Goal: Task Accomplishment & Management: Manage account settings

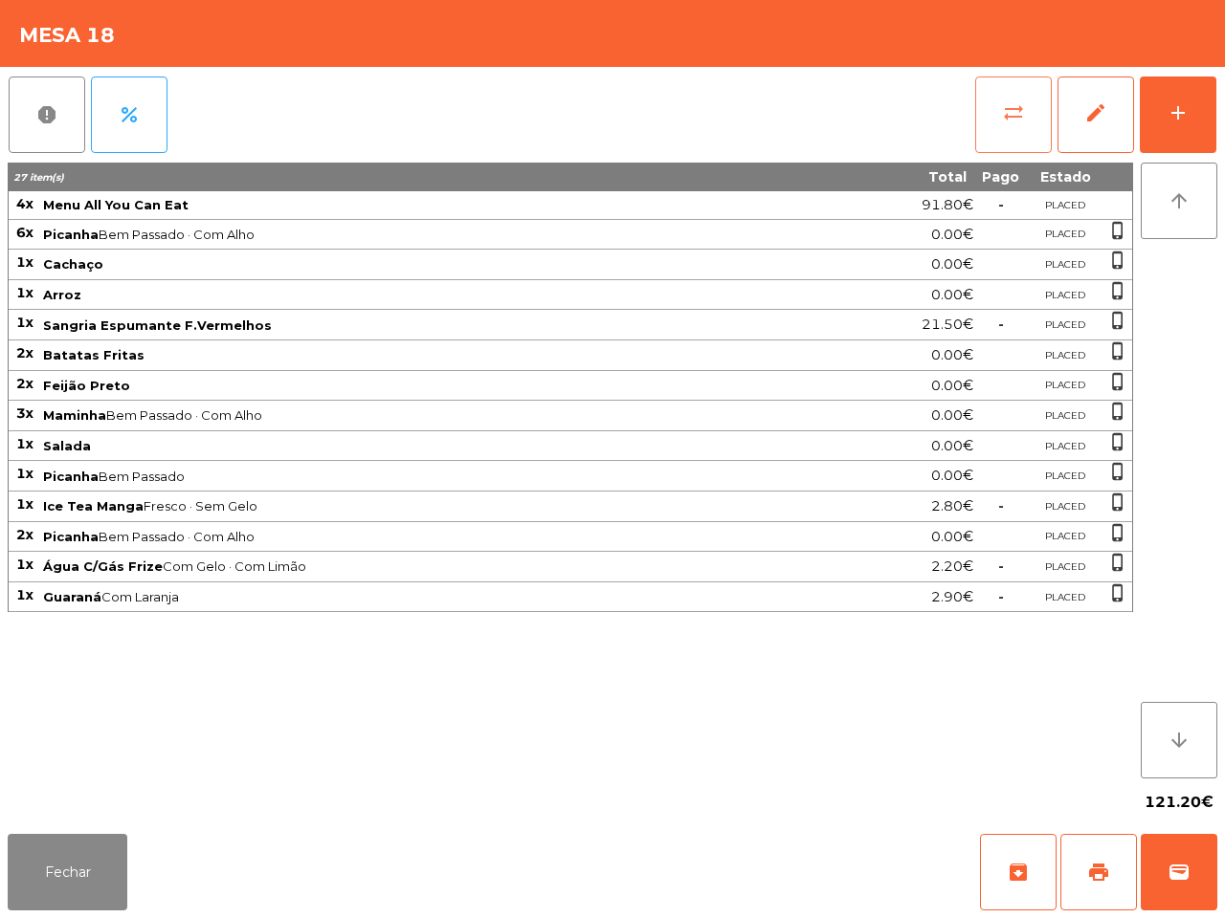
click at [1006, 107] on span "sync_alt" at bounding box center [1013, 112] width 23 height 23
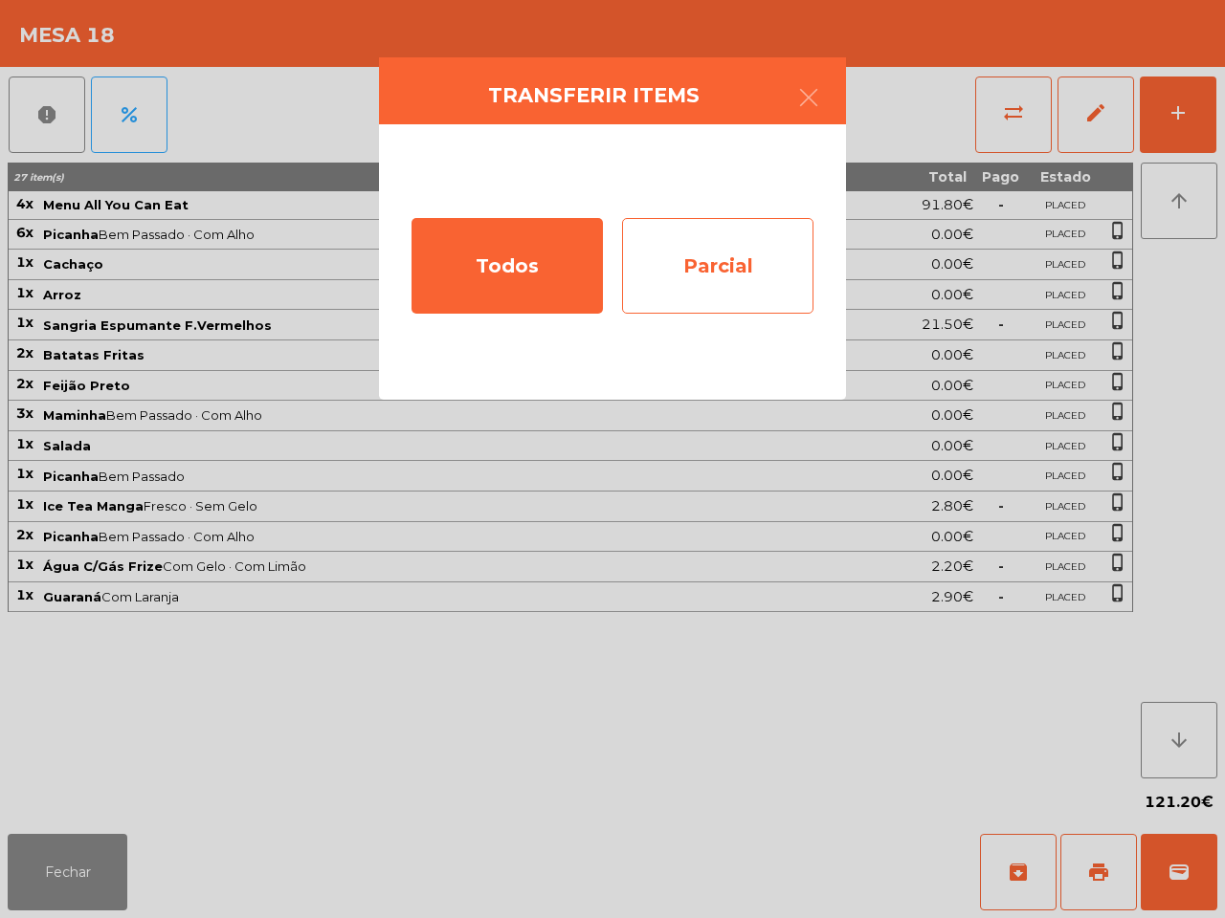
click at [715, 239] on div "Parcial" at bounding box center [717, 266] width 191 height 96
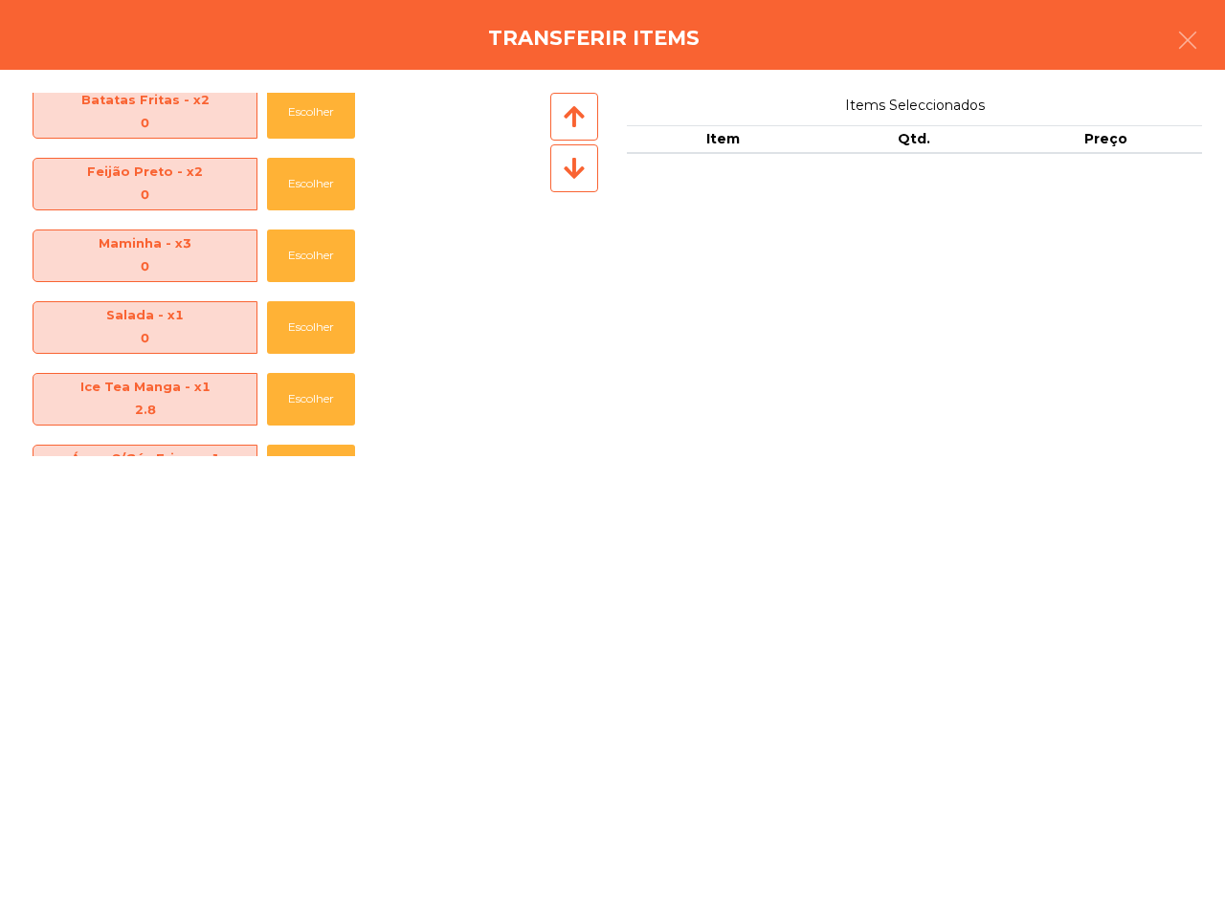
scroll to position [498, 0]
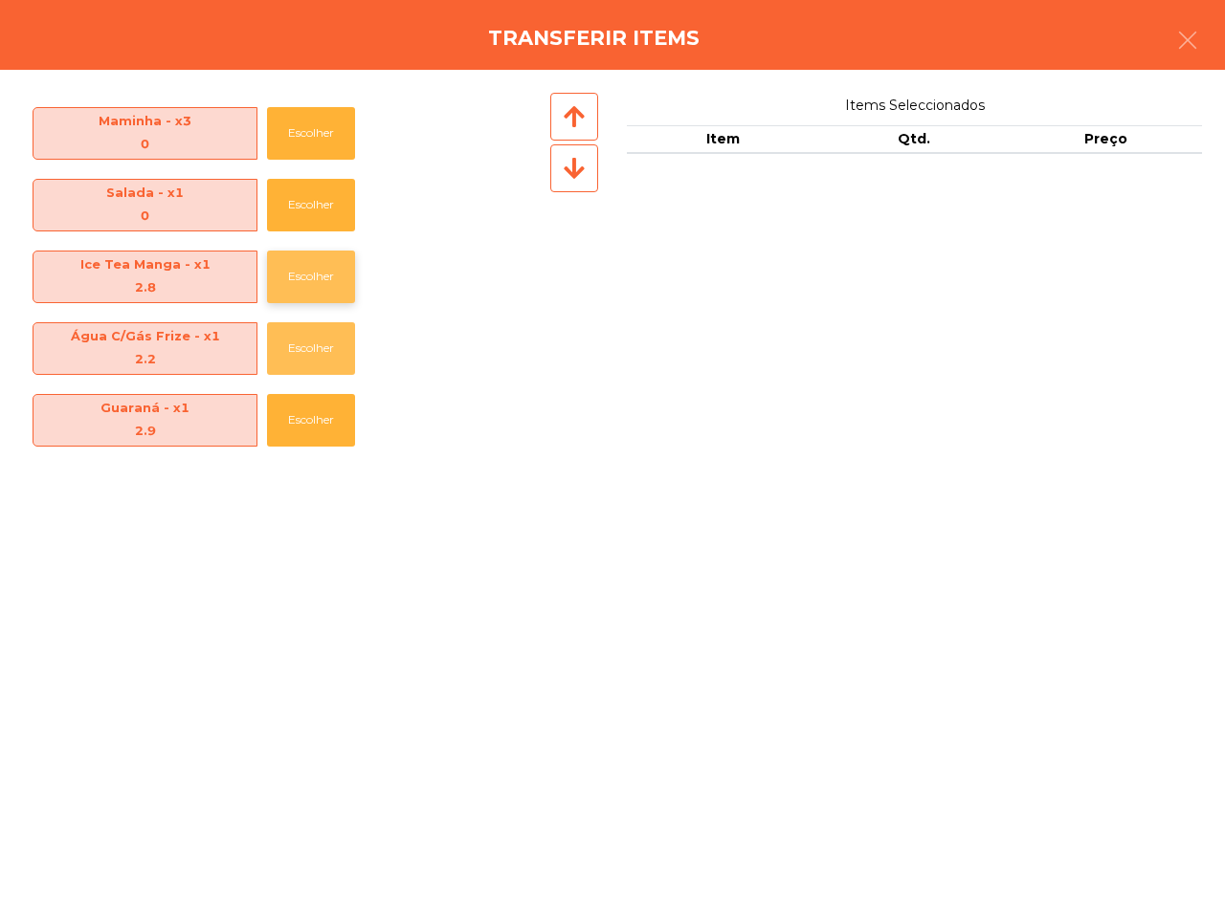
click at [287, 341] on button "Escolher" at bounding box center [311, 348] width 88 height 53
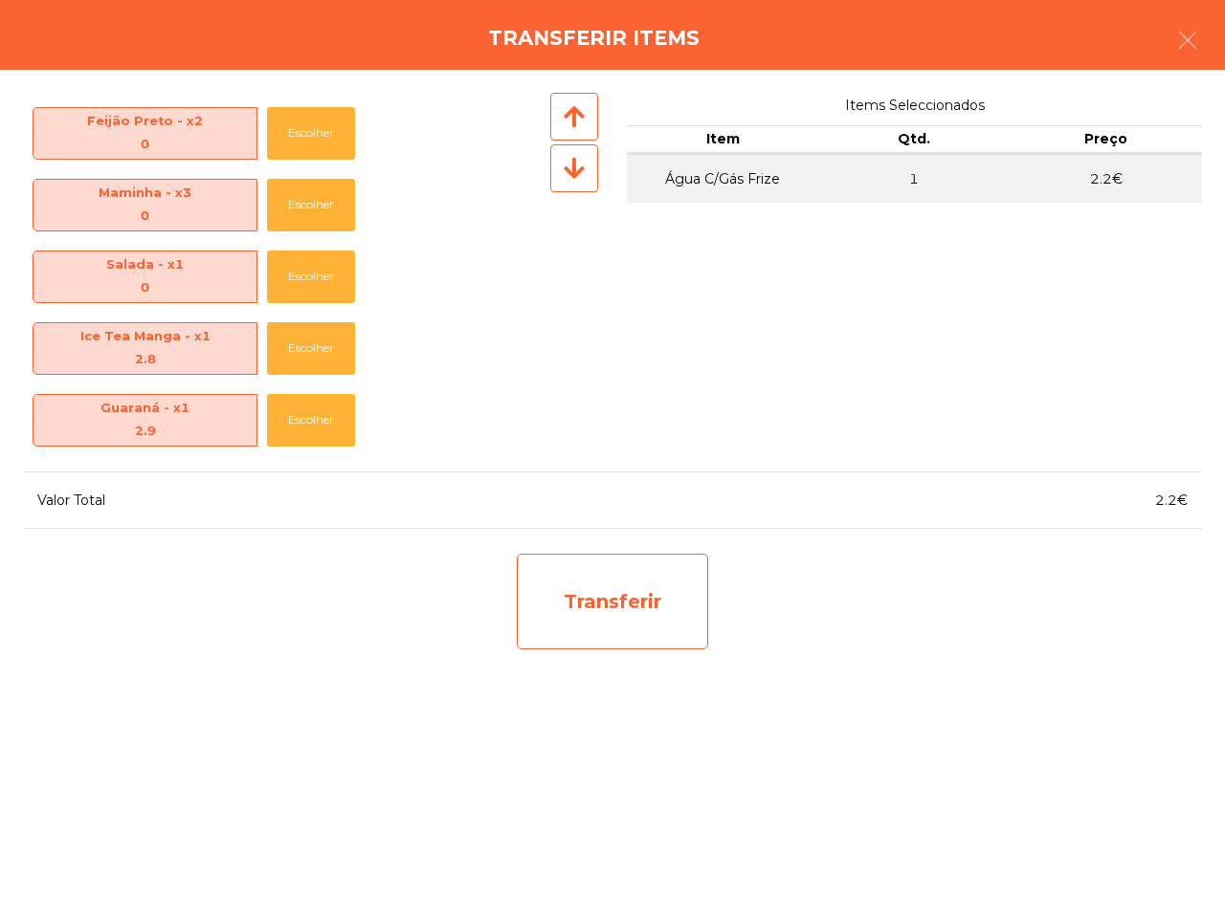
click at [571, 605] on div "Transferir" at bounding box center [612, 602] width 191 height 96
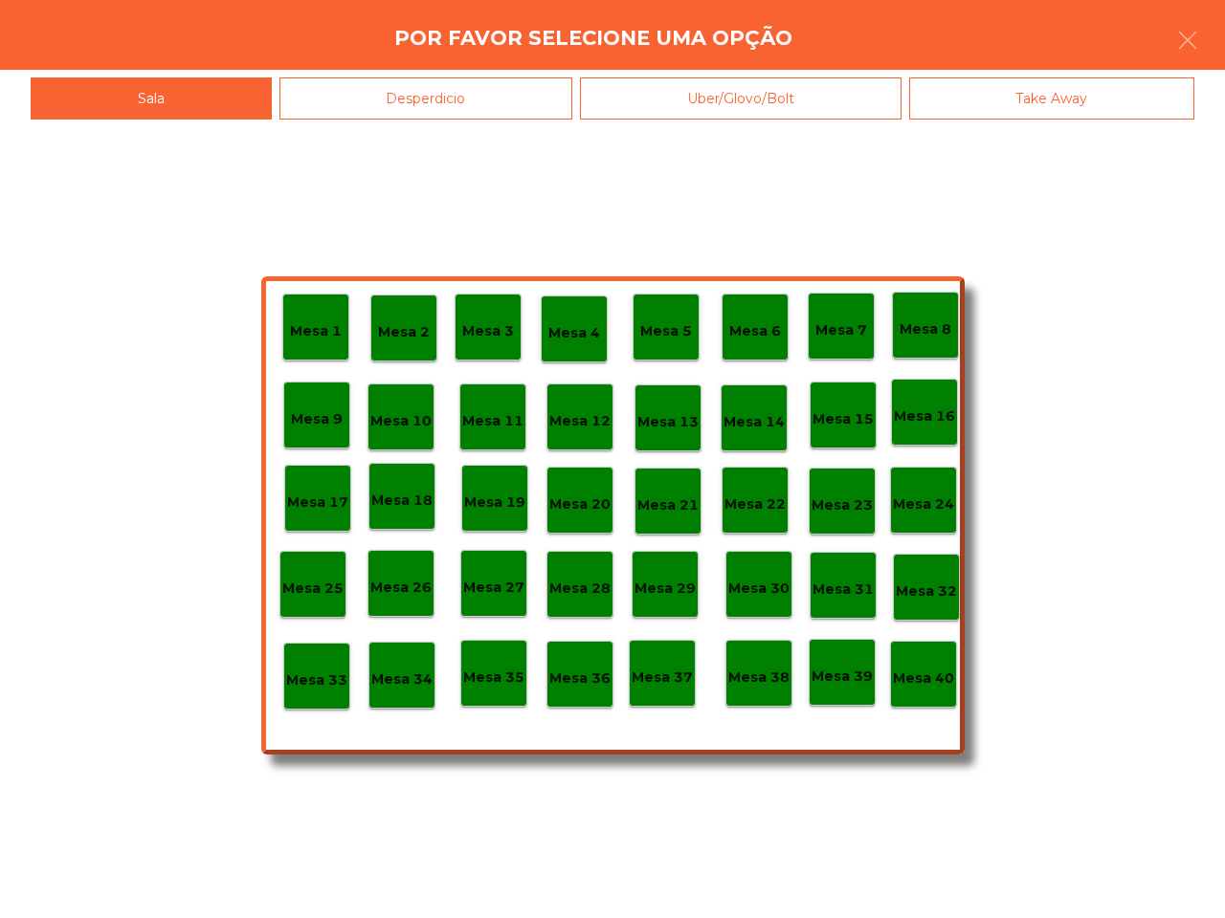
click at [409, 89] on div "Desperdicio" at bounding box center [426, 98] width 294 height 43
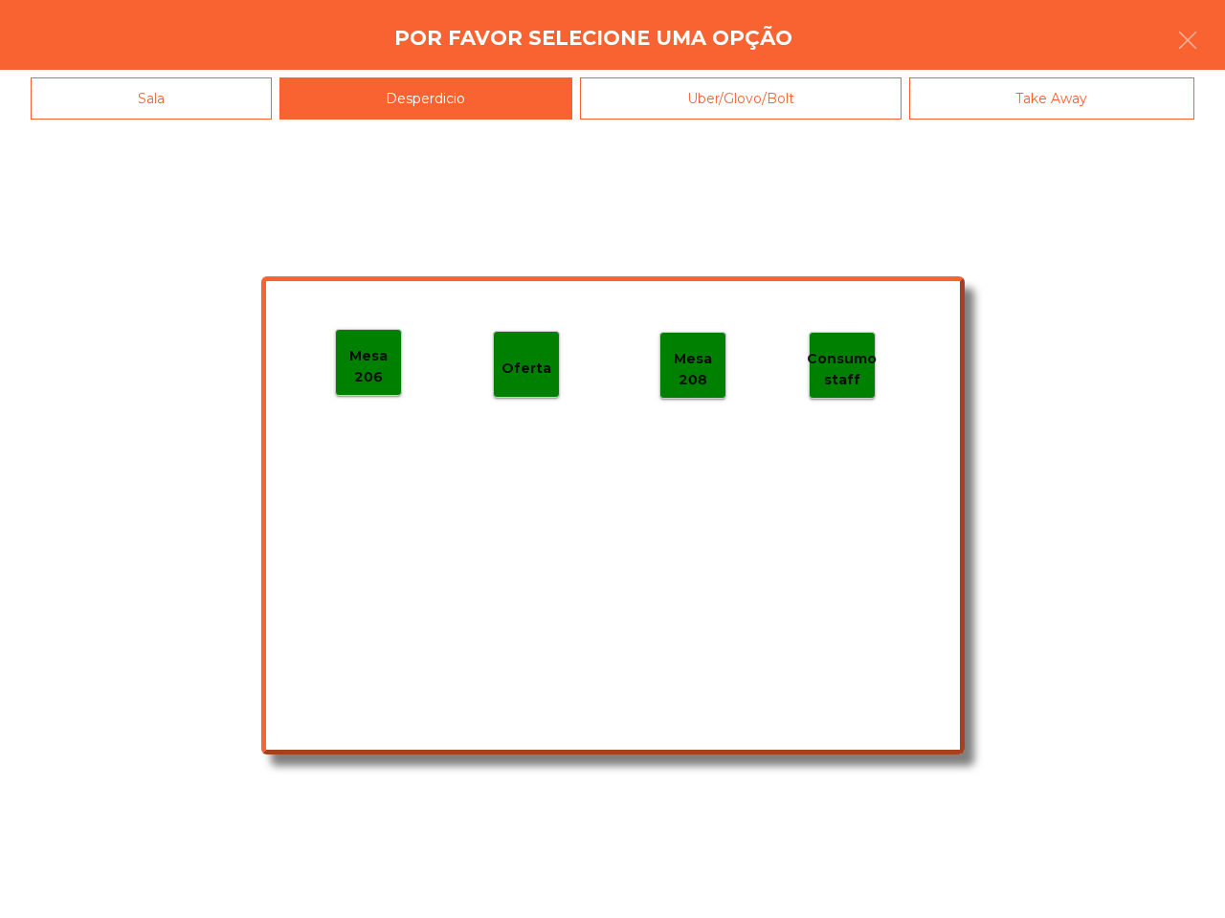
click at [357, 368] on p "Mesa 206" at bounding box center [368, 366] width 65 height 43
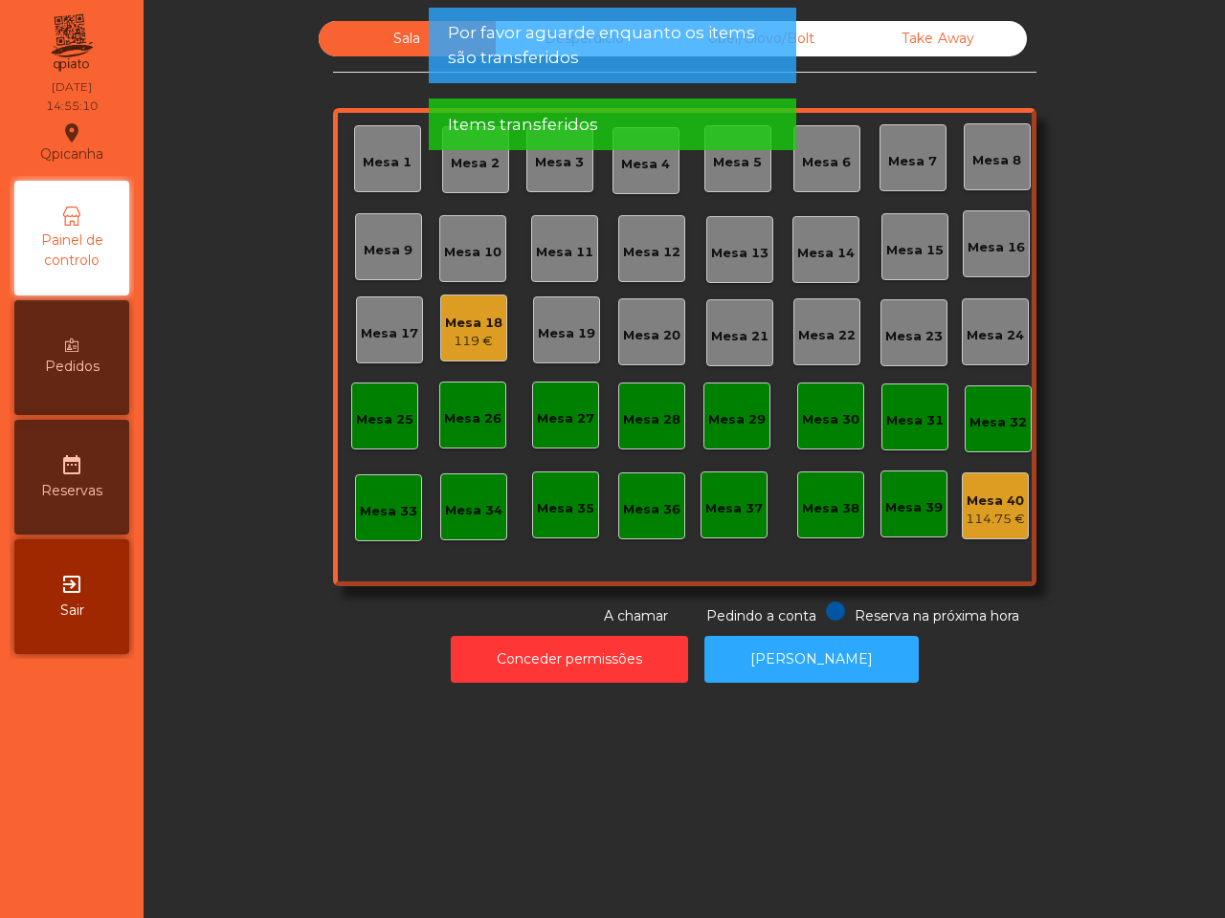
click at [466, 332] on div "119 €" at bounding box center [473, 341] width 57 height 19
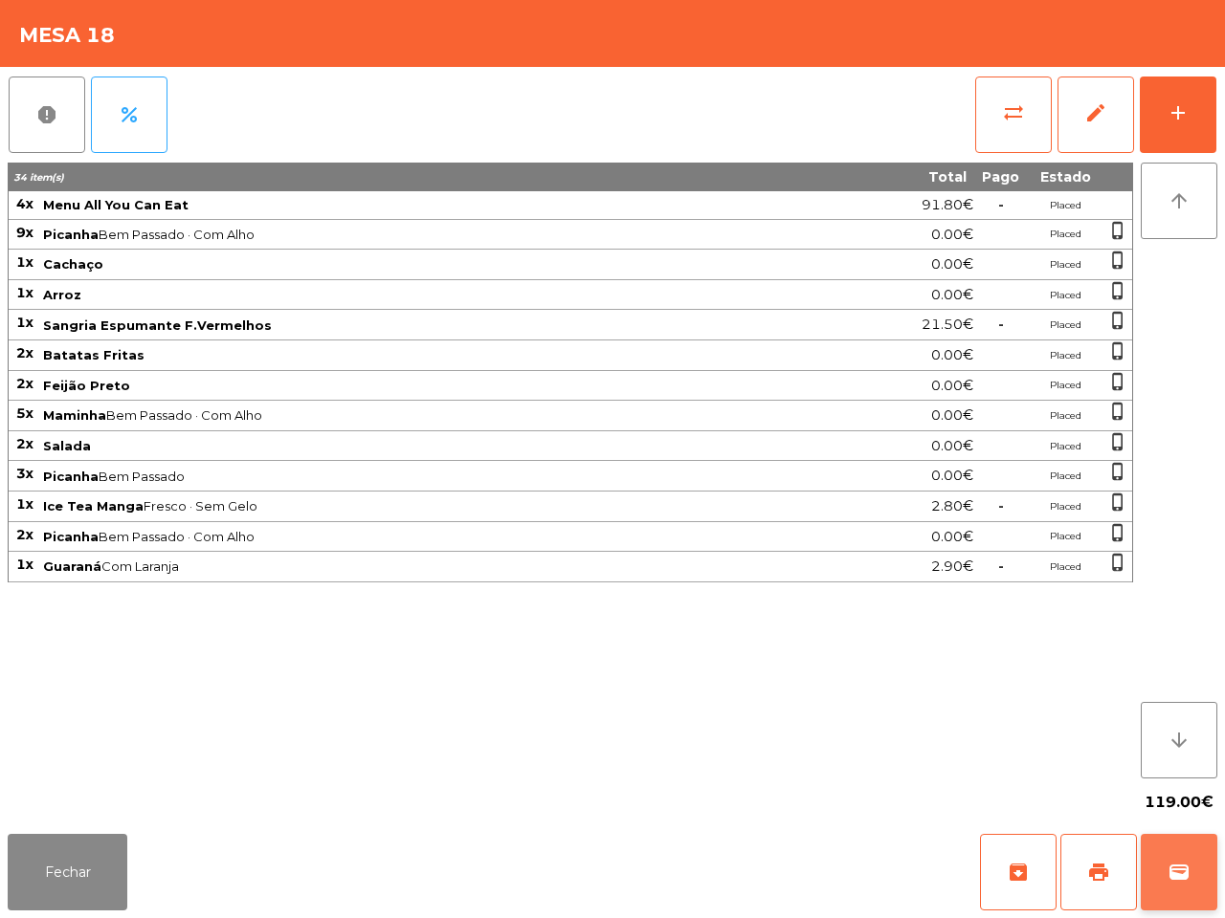
click at [1184, 848] on button "wallet" at bounding box center [1178, 872] width 77 height 77
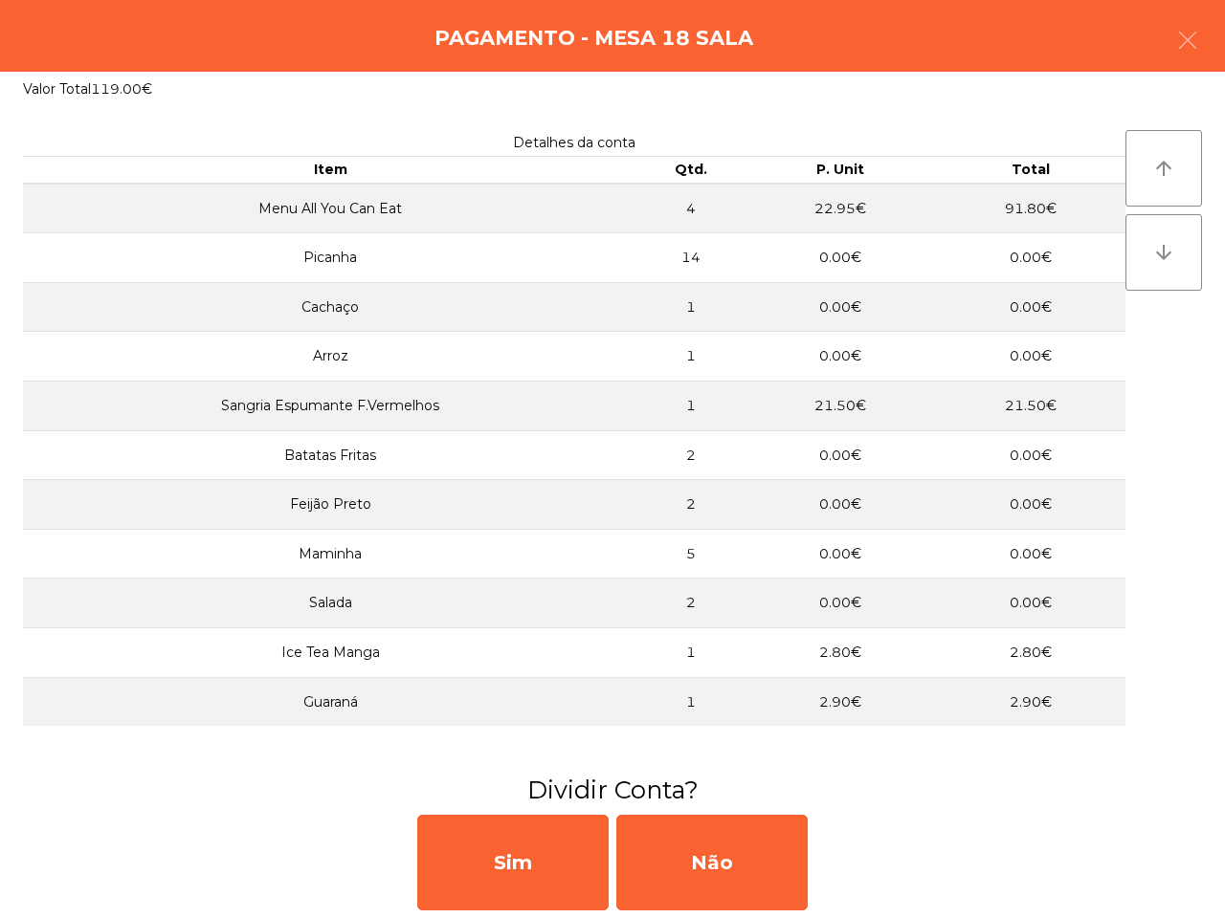
click at [1193, 40] on icon "button" at bounding box center [1187, 40] width 23 height 23
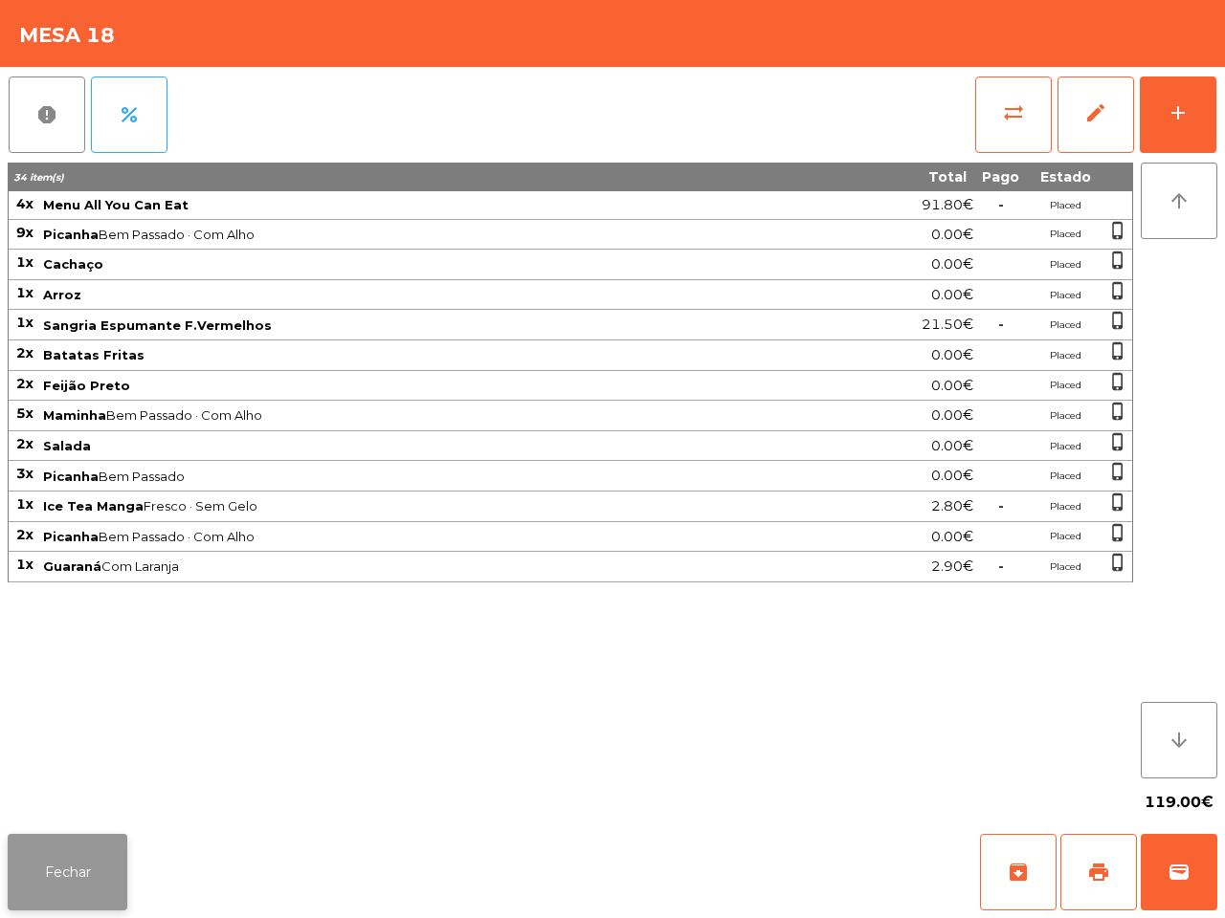
click at [122, 854] on button "Fechar" at bounding box center [68, 872] width 120 height 77
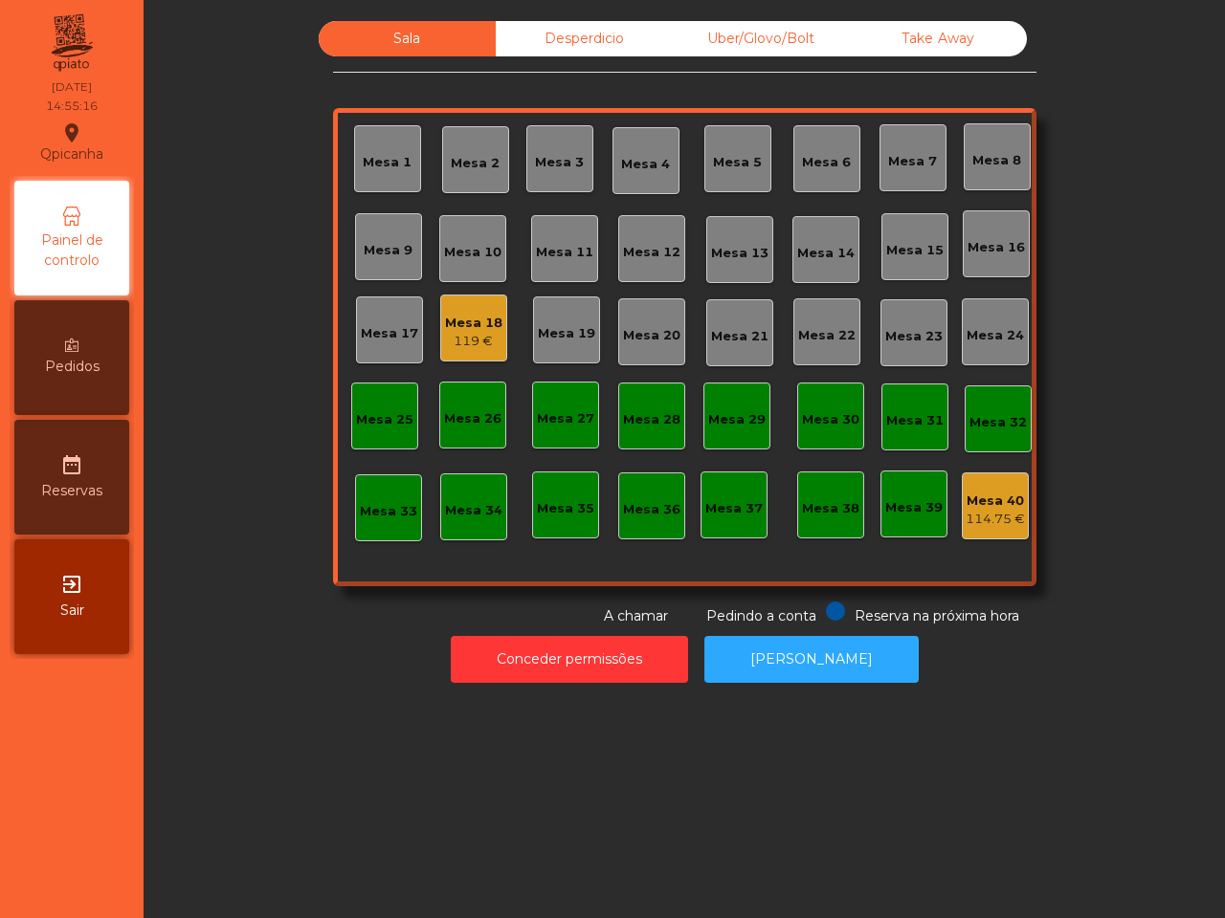
click at [459, 332] on div "119 €" at bounding box center [473, 341] width 57 height 19
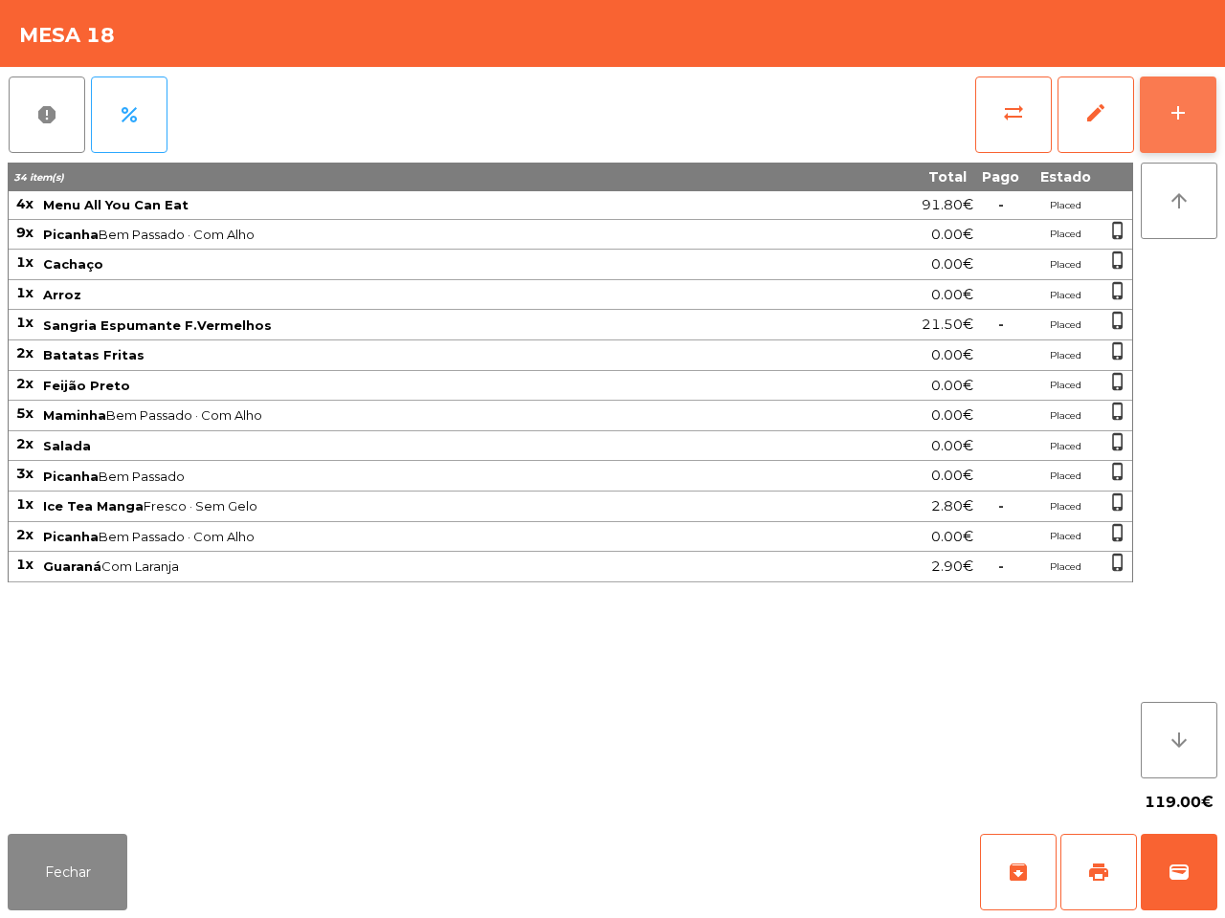
click at [1183, 103] on div "add" at bounding box center [1177, 112] width 23 height 23
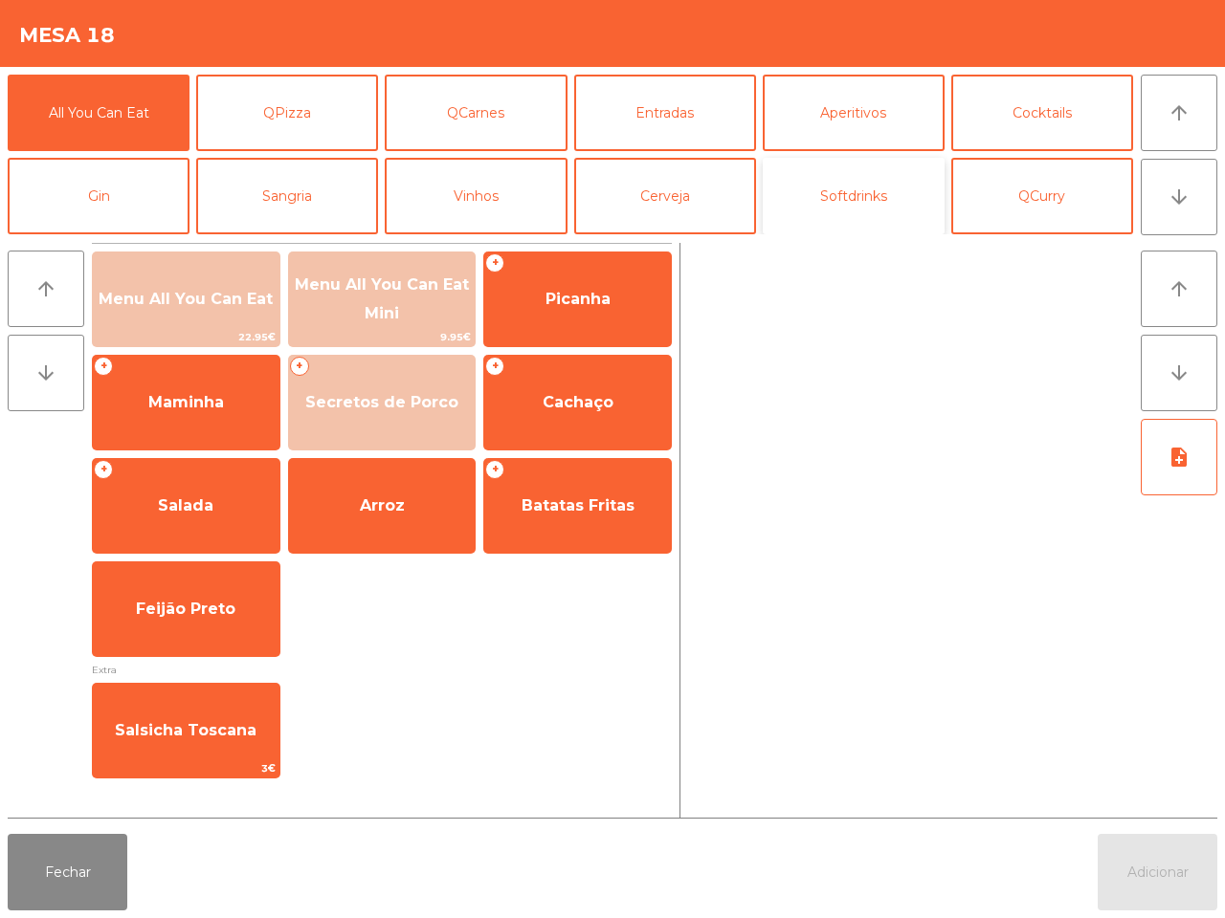
click at [813, 196] on button "Softdrinks" at bounding box center [854, 196] width 182 height 77
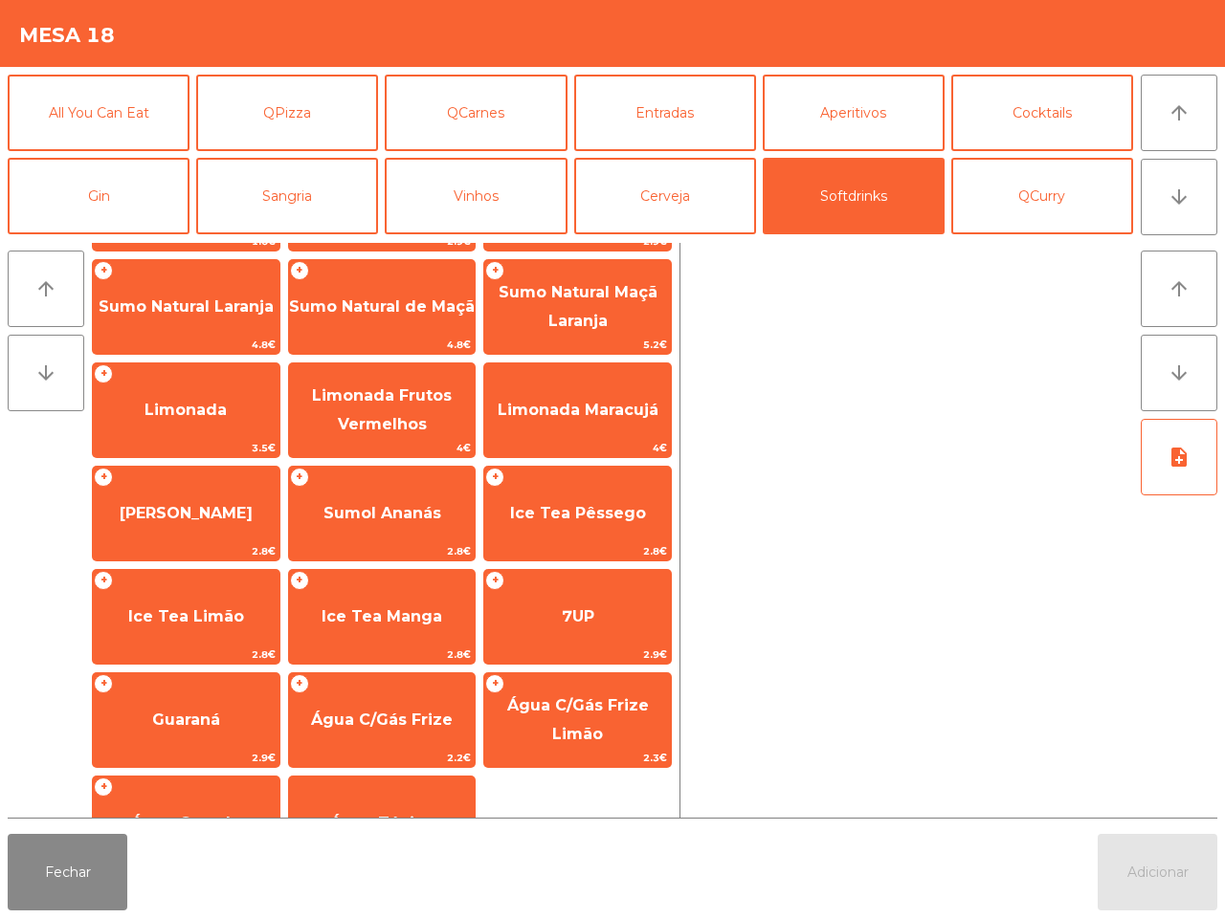
scroll to position [156, 0]
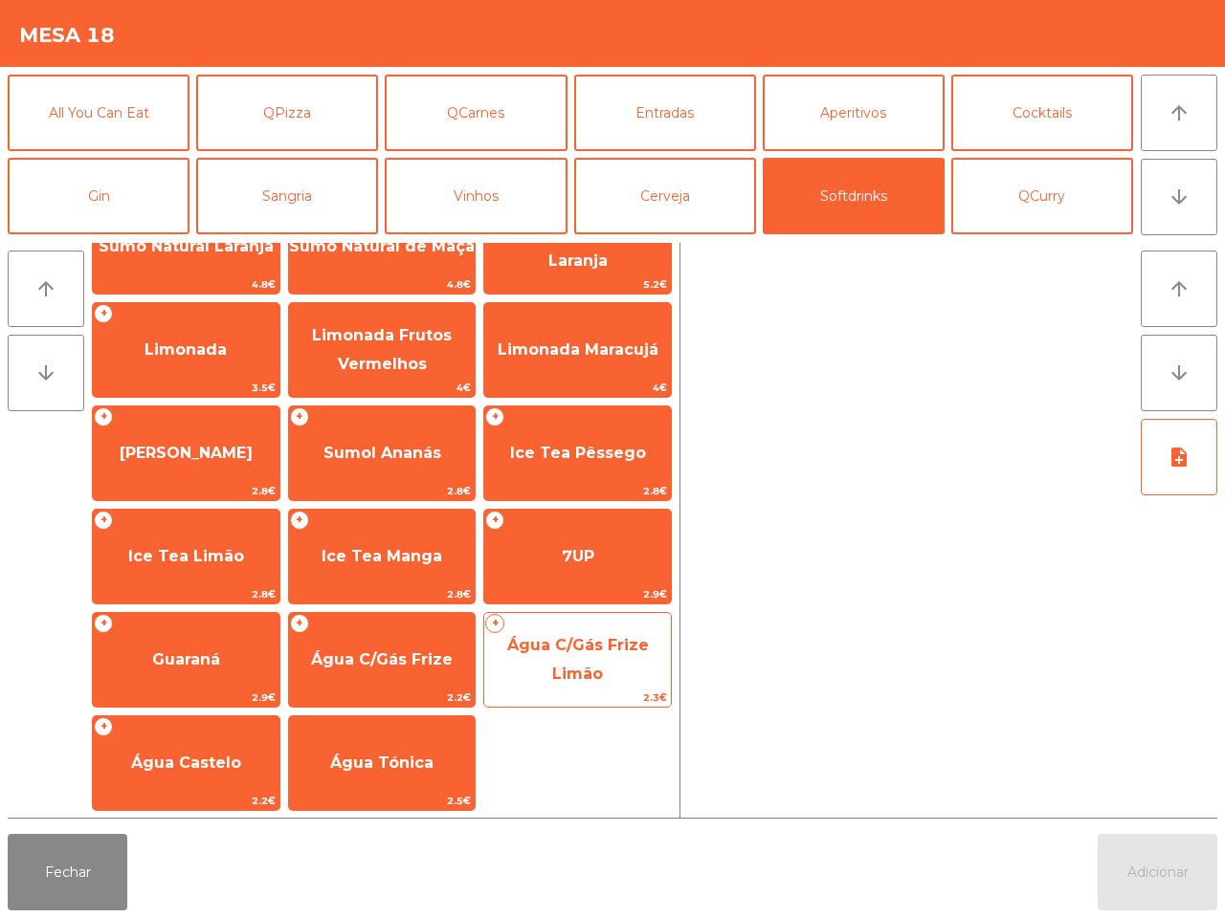
click at [576, 663] on span "Água C/Gás Frize Limão" at bounding box center [578, 659] width 142 height 47
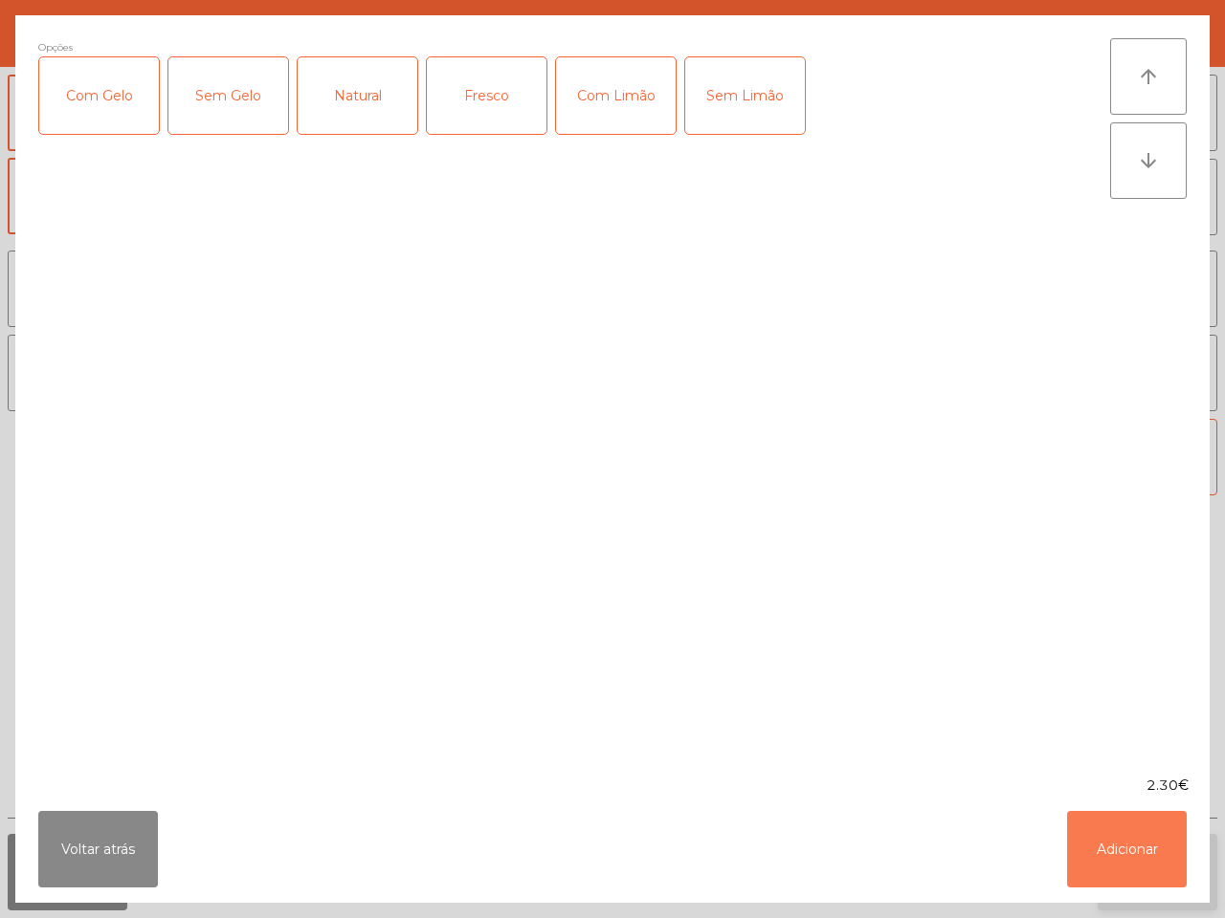
click at [1112, 861] on button "Adicionar" at bounding box center [1127, 849] width 120 height 77
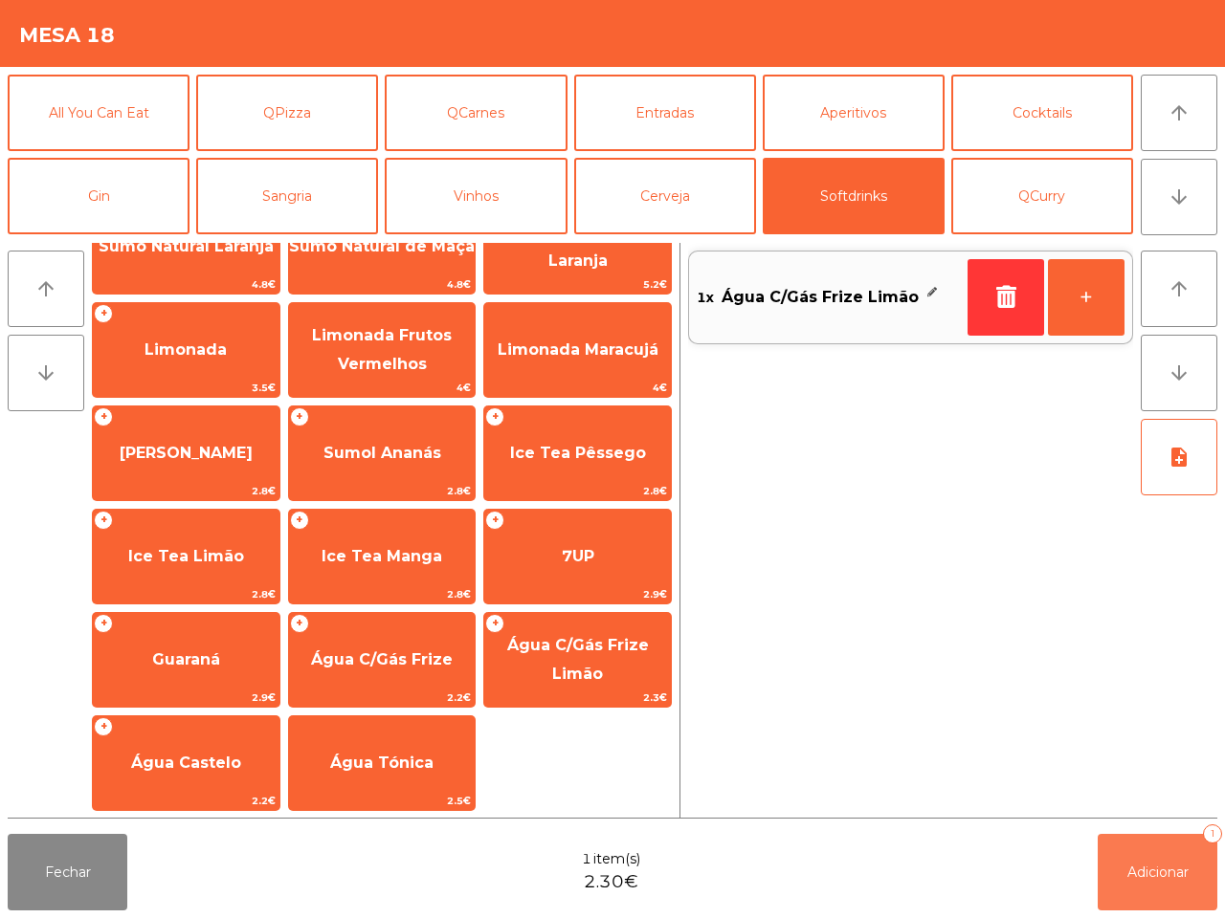
click at [1132, 858] on button "Adicionar 1" at bounding box center [1157, 872] width 120 height 77
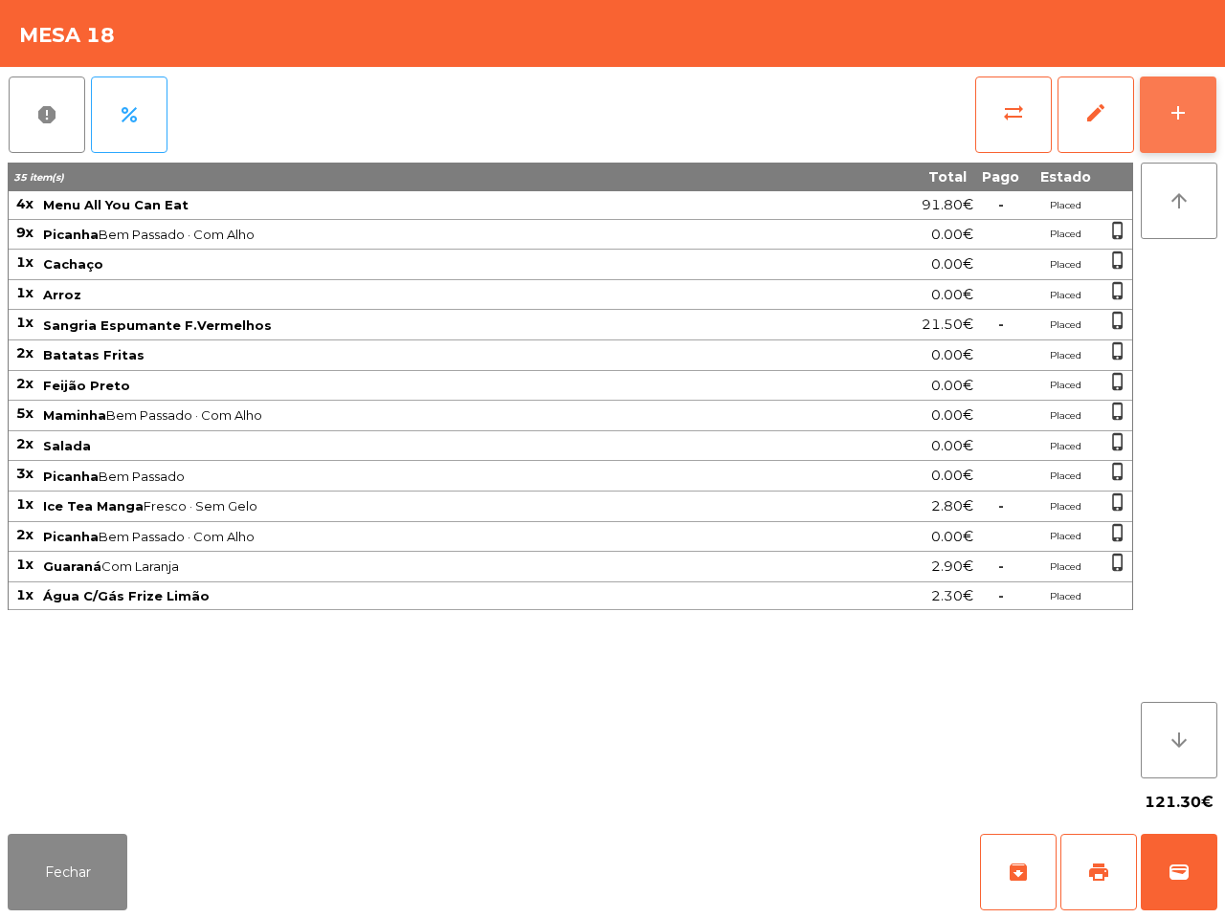
click at [1162, 115] on button "add" at bounding box center [1177, 115] width 77 height 77
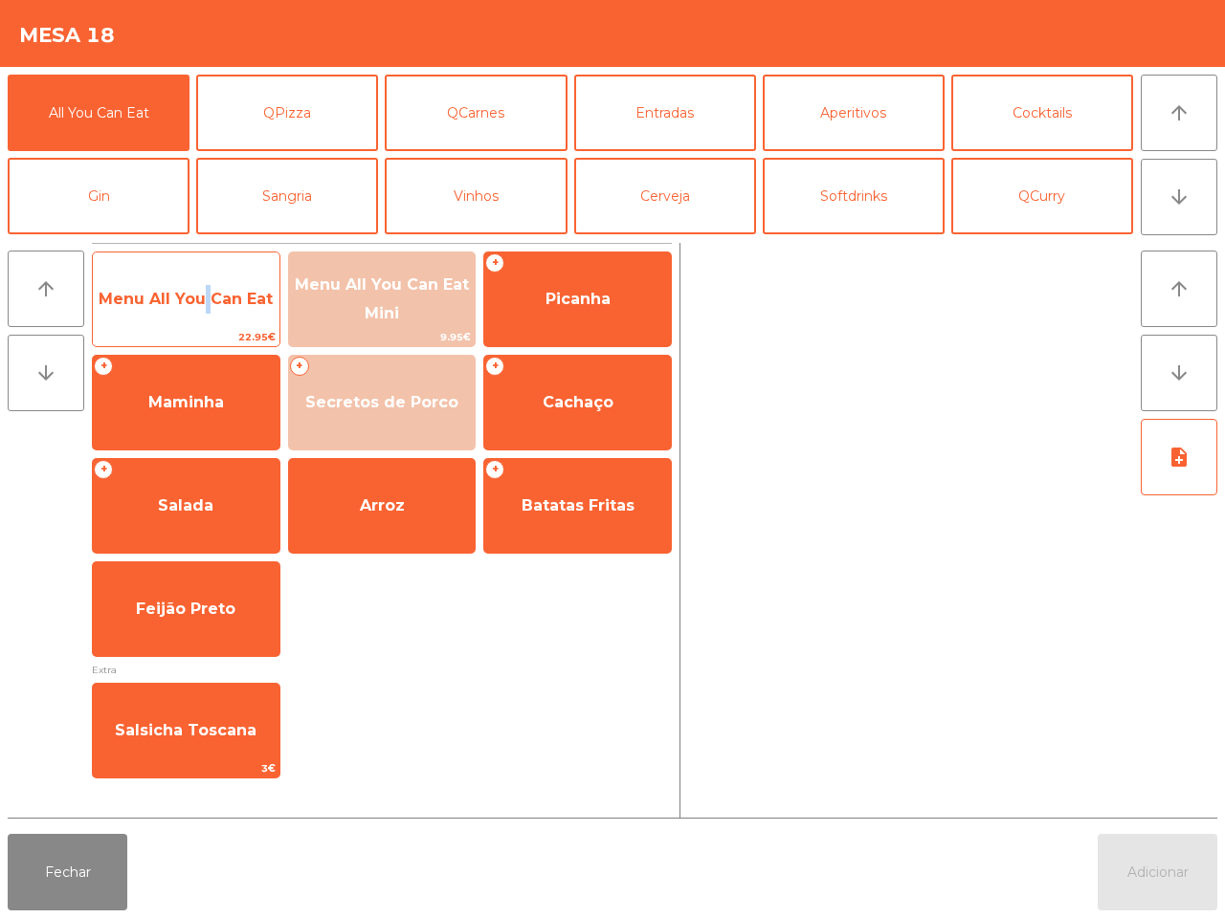
drag, startPoint x: 198, startPoint y: 321, endPoint x: 215, endPoint y: 314, distance: 18.5
click at [208, 321] on span "Menu All You Can Eat" at bounding box center [186, 300] width 187 height 52
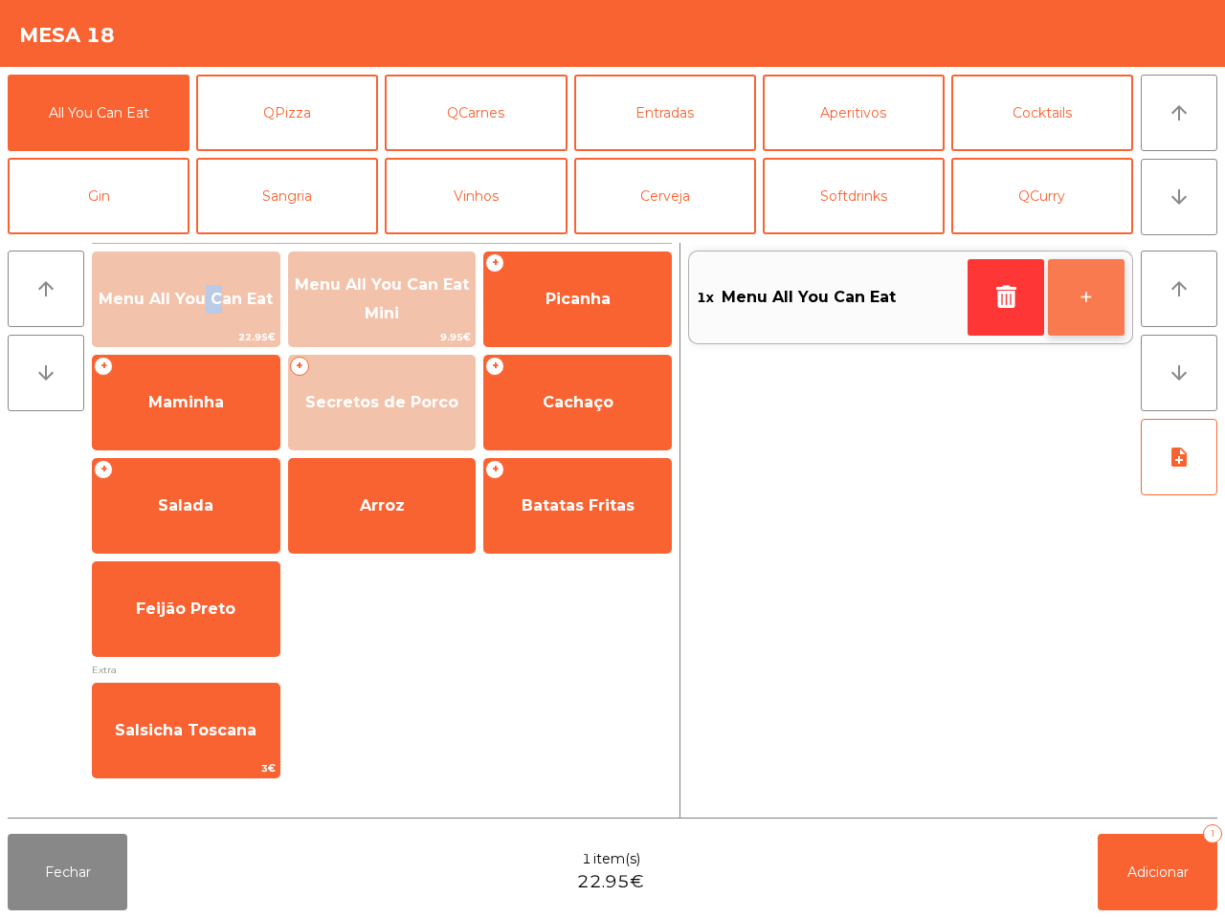
click at [1073, 287] on button "+" at bounding box center [1086, 297] width 77 height 77
click at [996, 303] on button "-" at bounding box center [1005, 297] width 77 height 77
click at [996, 306] on icon "button" at bounding box center [1005, 296] width 29 height 23
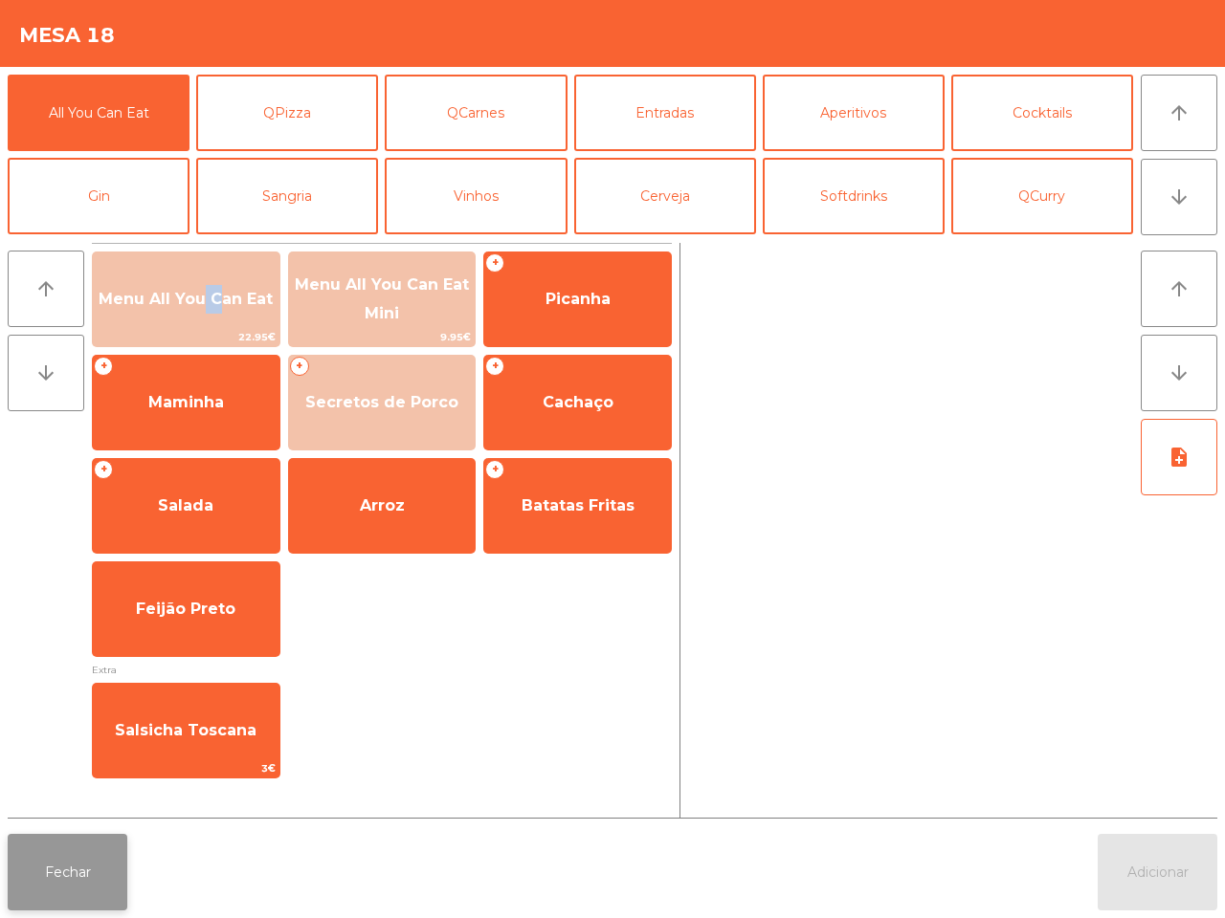
click at [97, 856] on button "Fechar" at bounding box center [68, 872] width 120 height 77
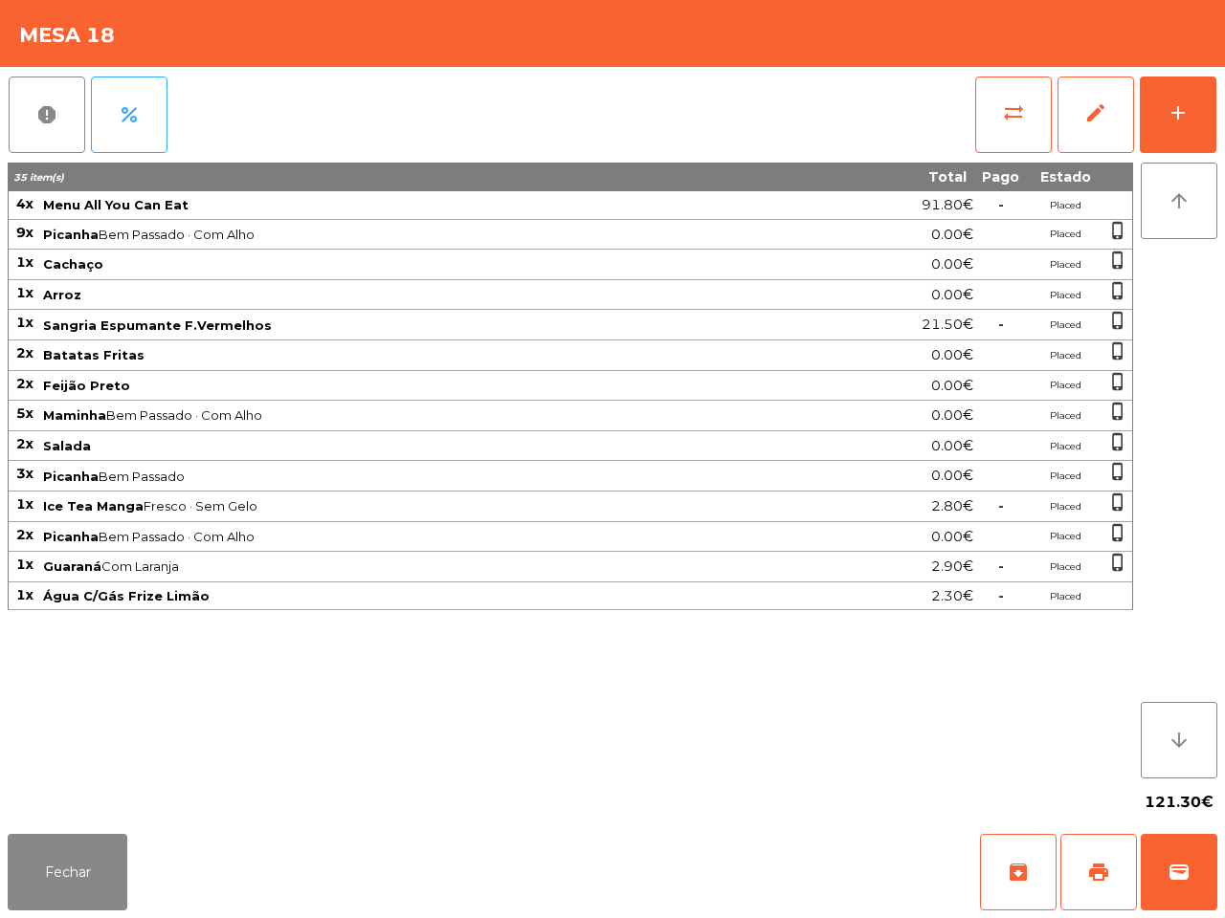
click at [480, 802] on div "121.30€" at bounding box center [612, 803] width 1209 height 48
click at [352, 771] on div "35 item(s) Total Pago Estado 4x Menu All You Can Eat 91.80€ - Placed 9x Picanha…" at bounding box center [570, 471] width 1125 height 616
click at [1168, 118] on div "add" at bounding box center [1177, 112] width 23 height 23
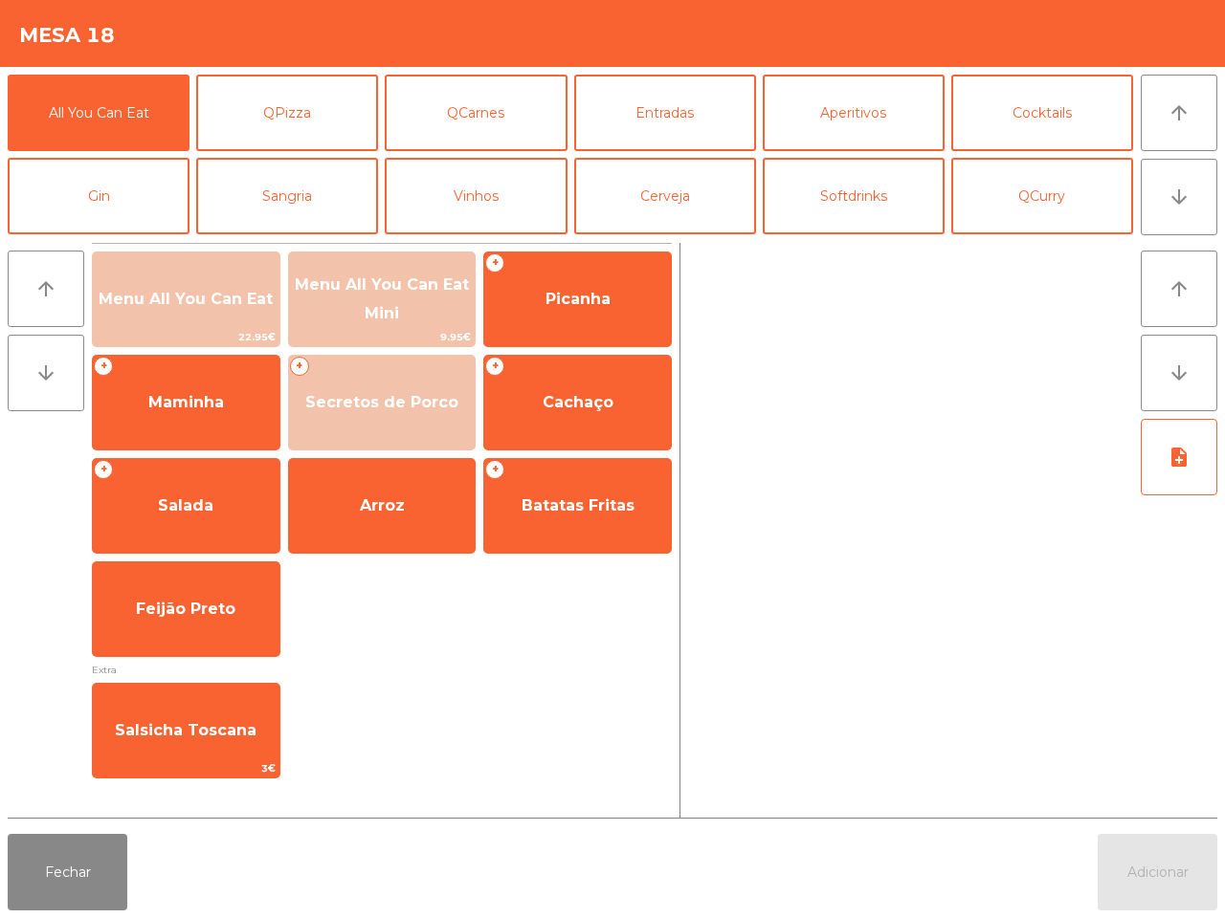
click at [596, 642] on div "Menu All You Can Eat 22.95€ Menu All You Can Eat Mini 9.95€ + Picanha + Maminha…" at bounding box center [382, 455] width 580 height 406
click at [64, 897] on button "Fechar" at bounding box center [68, 872] width 120 height 77
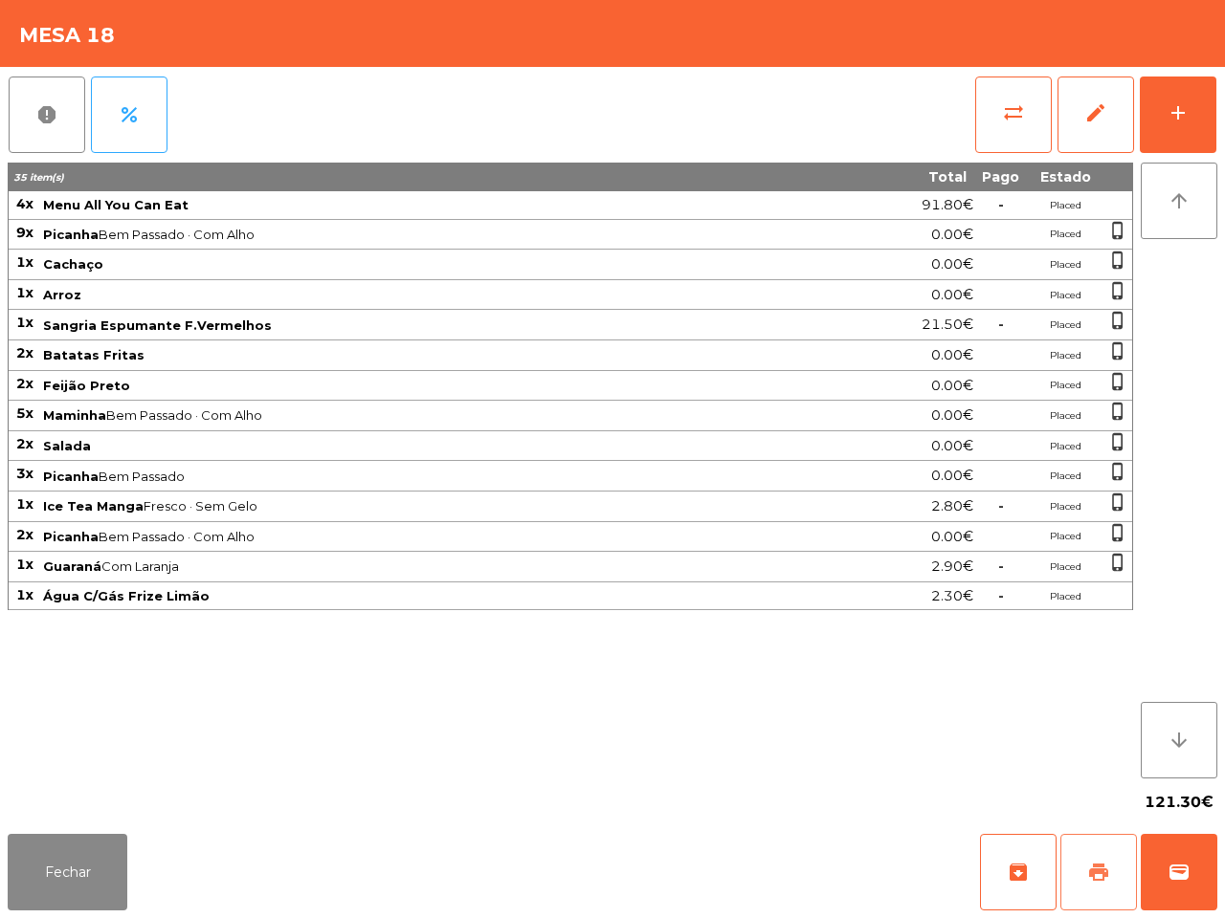
click at [1083, 876] on button "print" at bounding box center [1098, 872] width 77 height 77
click at [990, 106] on button "sync_alt" at bounding box center [1013, 115] width 77 height 77
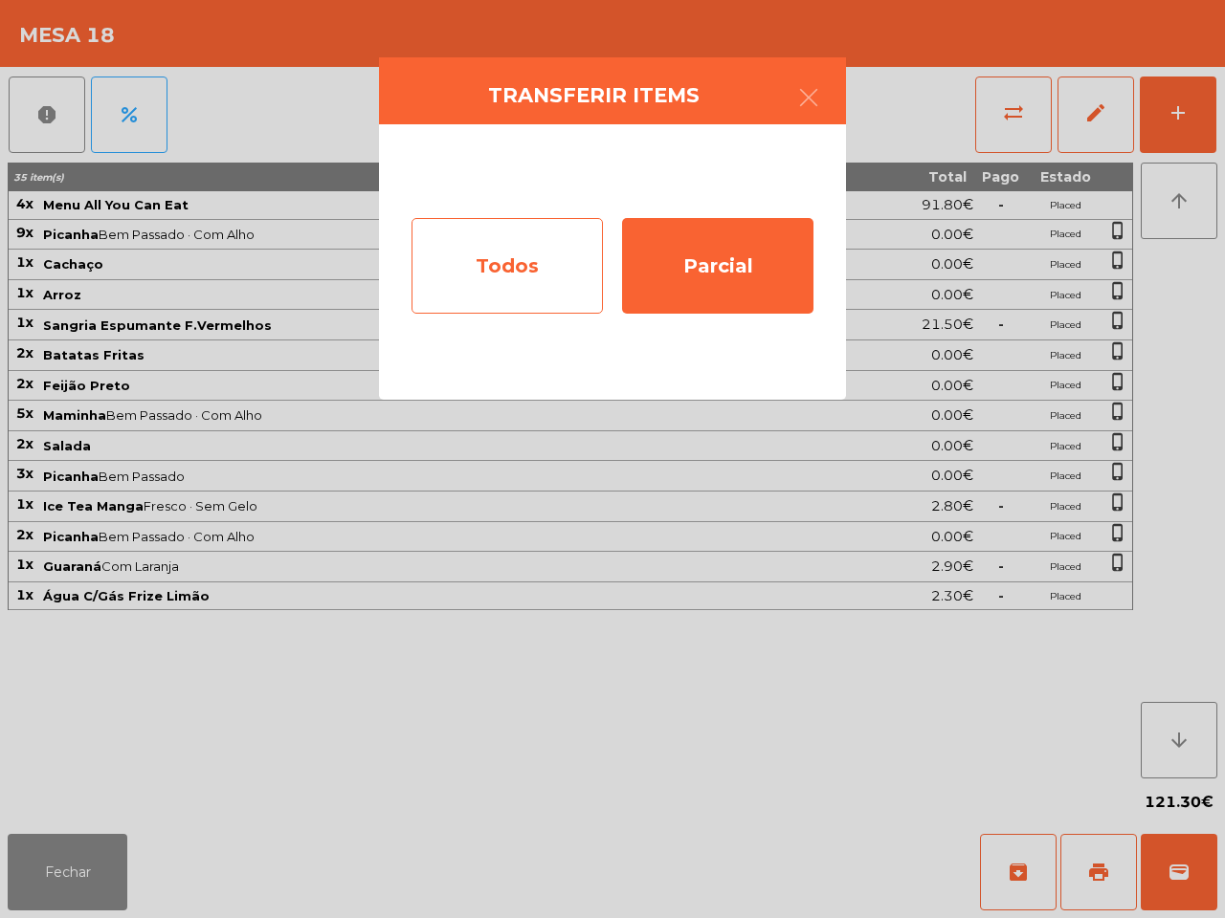
click at [584, 264] on div "Todos" at bounding box center [506, 266] width 191 height 96
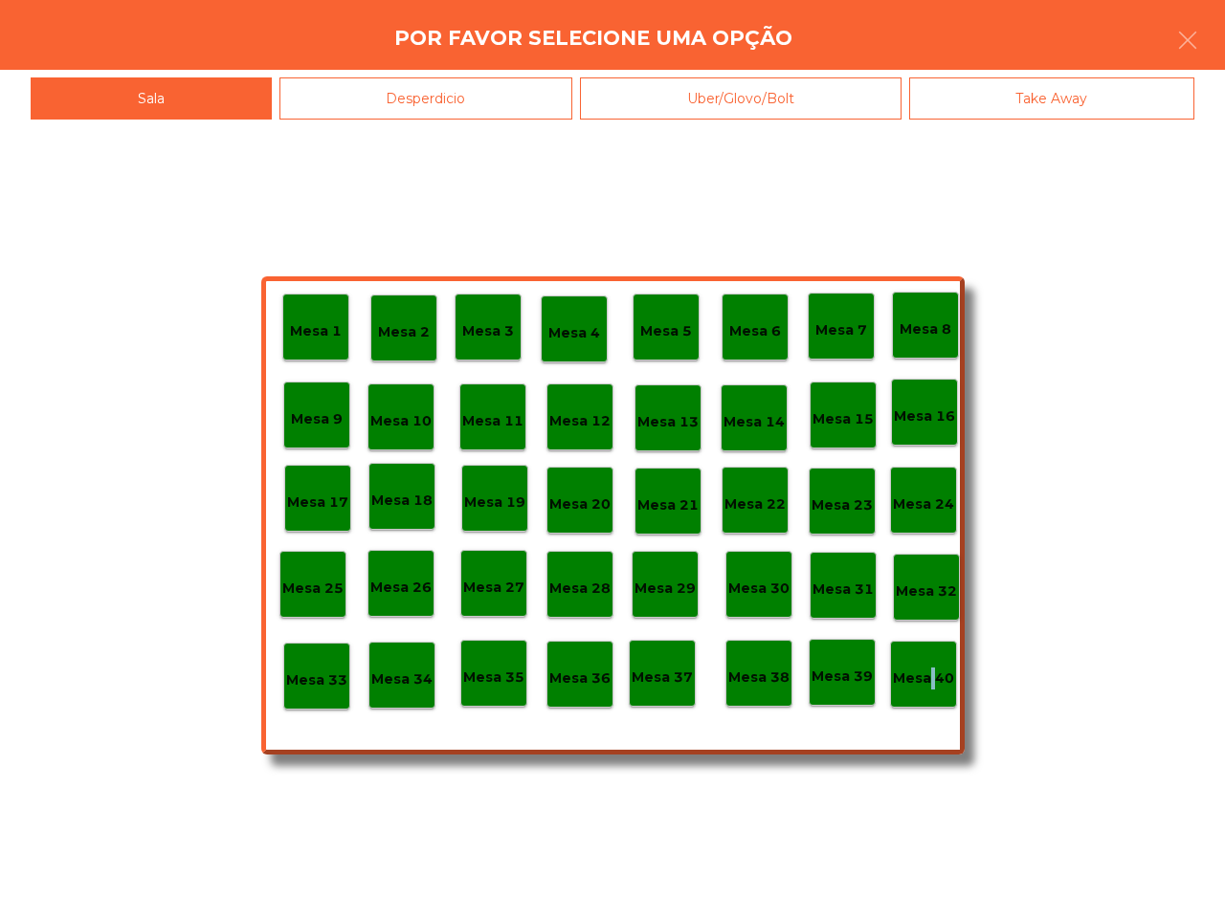
click at [928, 682] on p "Mesa 40" at bounding box center [923, 679] width 61 height 22
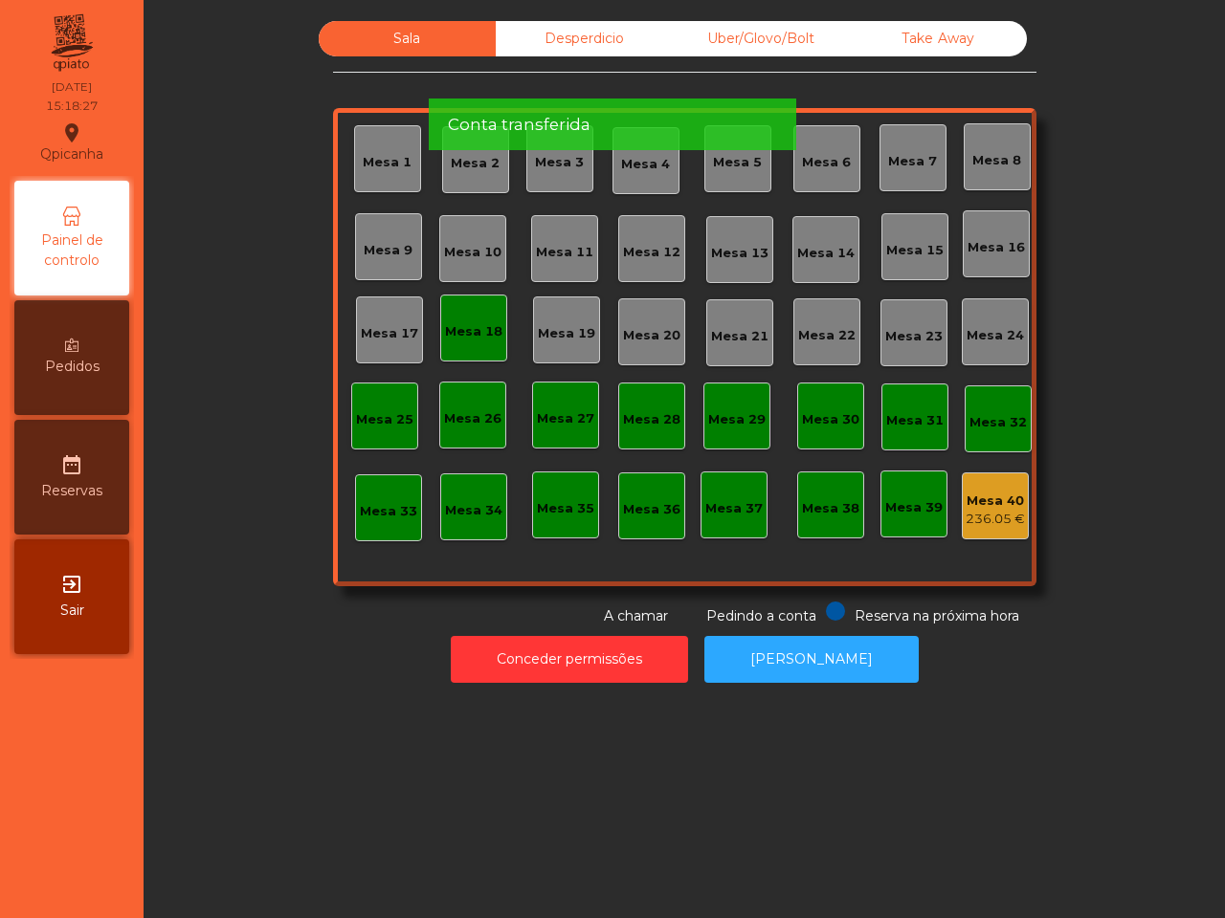
click at [474, 321] on div "Mesa 18" at bounding box center [473, 328] width 57 height 27
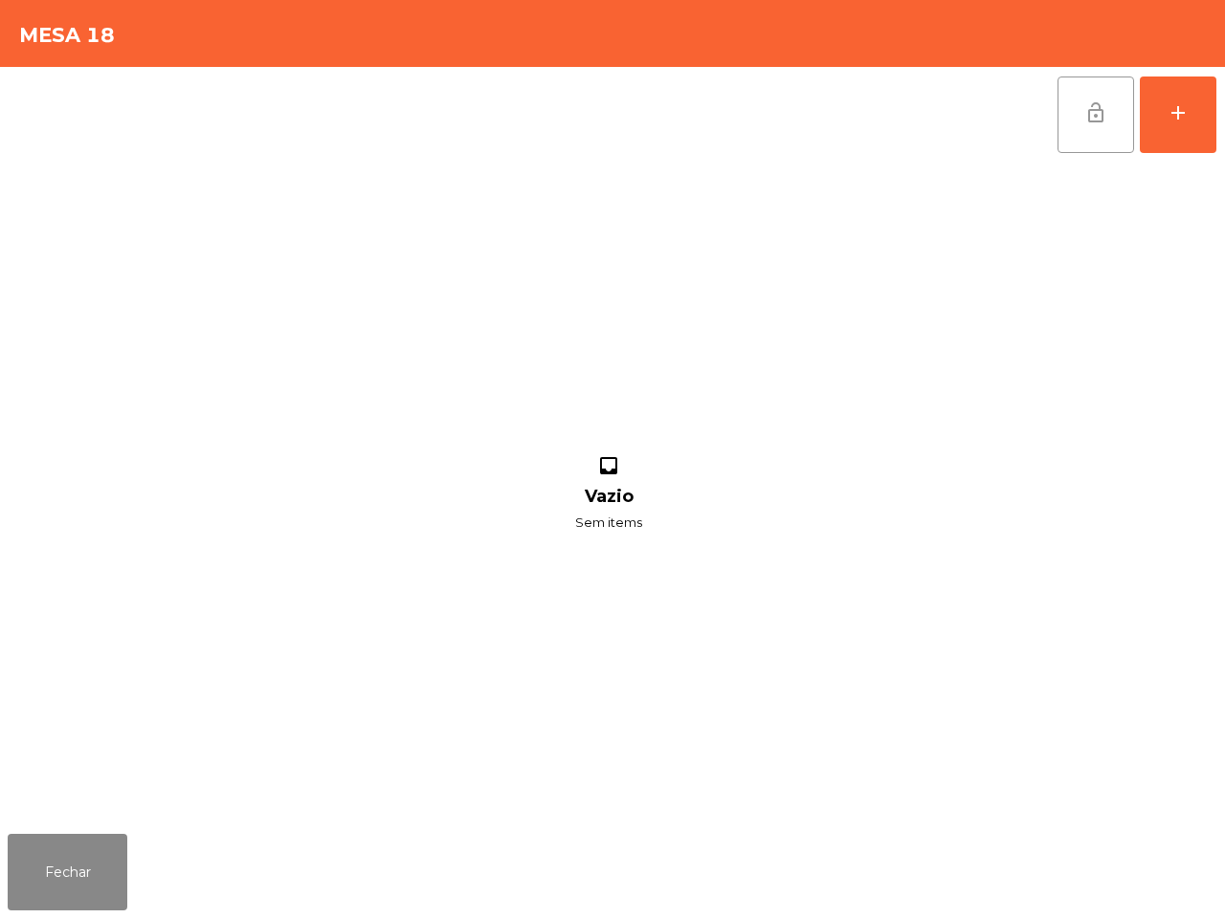
click at [1093, 113] on span "lock_open" at bounding box center [1095, 112] width 23 height 23
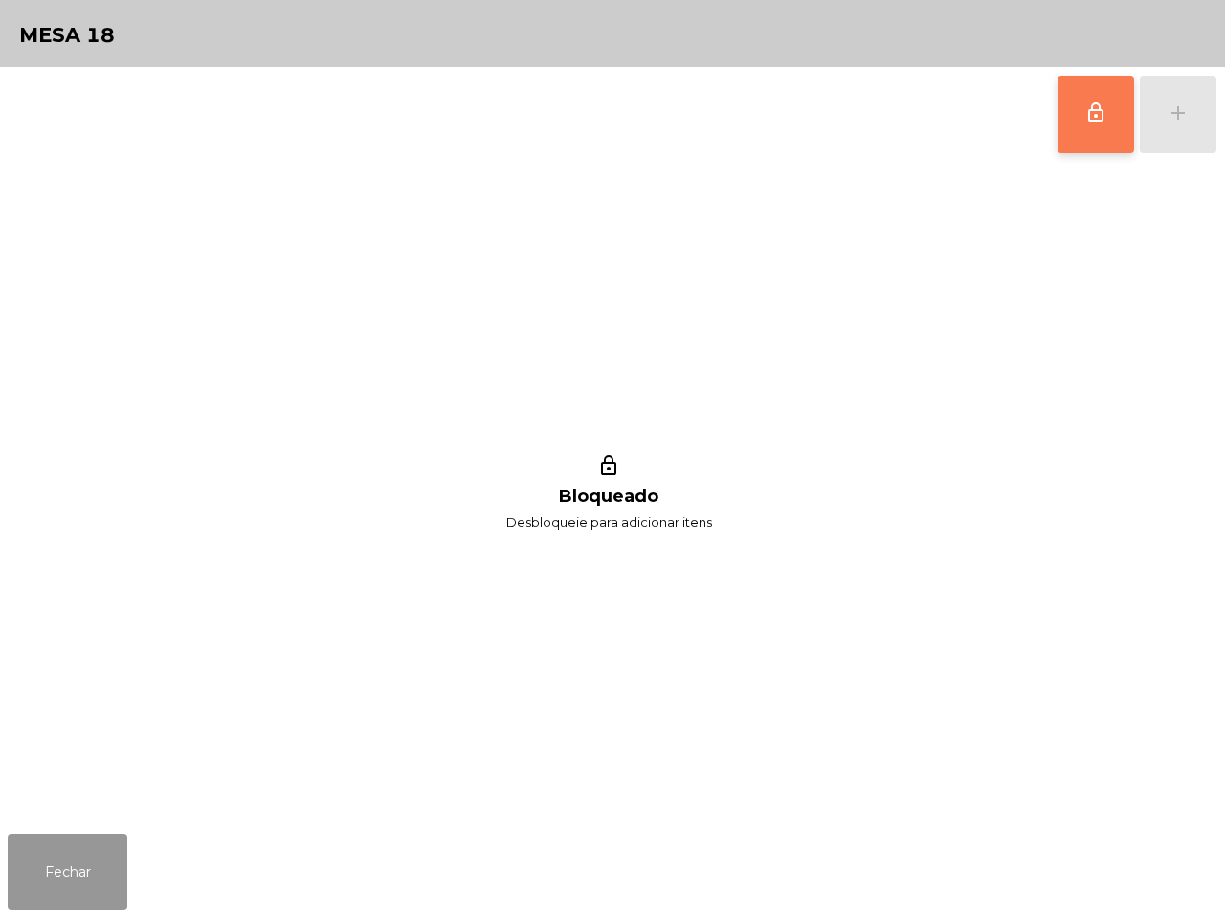
click at [101, 845] on button "Fechar" at bounding box center [68, 872] width 120 height 77
